Goal: Task Accomplishment & Management: Manage account settings

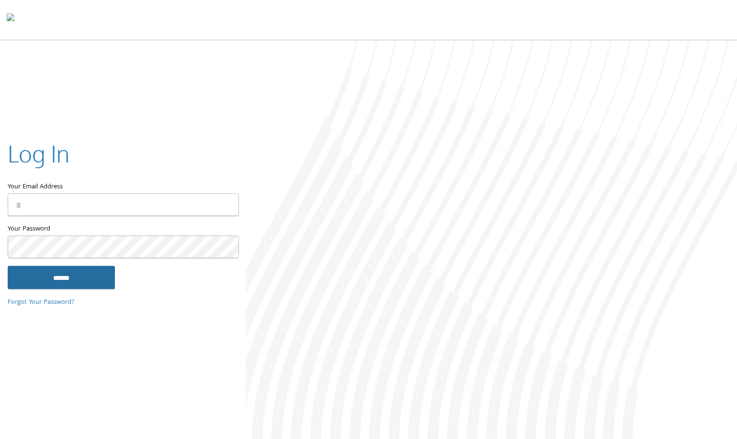
type input "**********"
click at [102, 286] on input "******" at bounding box center [61, 277] width 107 height 23
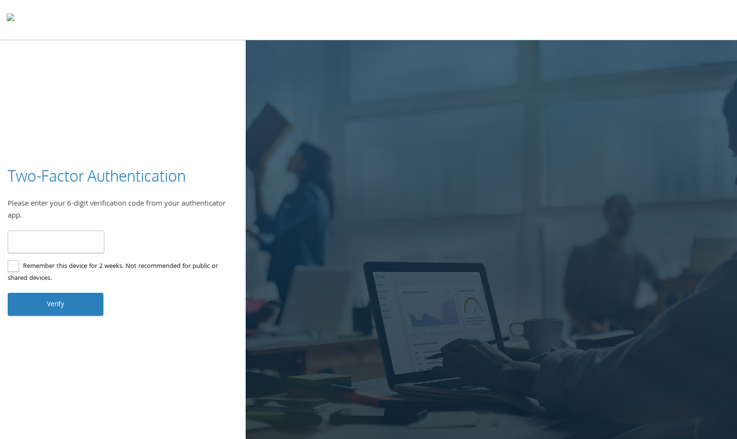
click at [48, 239] on input "number" at bounding box center [56, 241] width 97 height 23
type input "******"
